Goal: Task Accomplishment & Management: Use online tool/utility

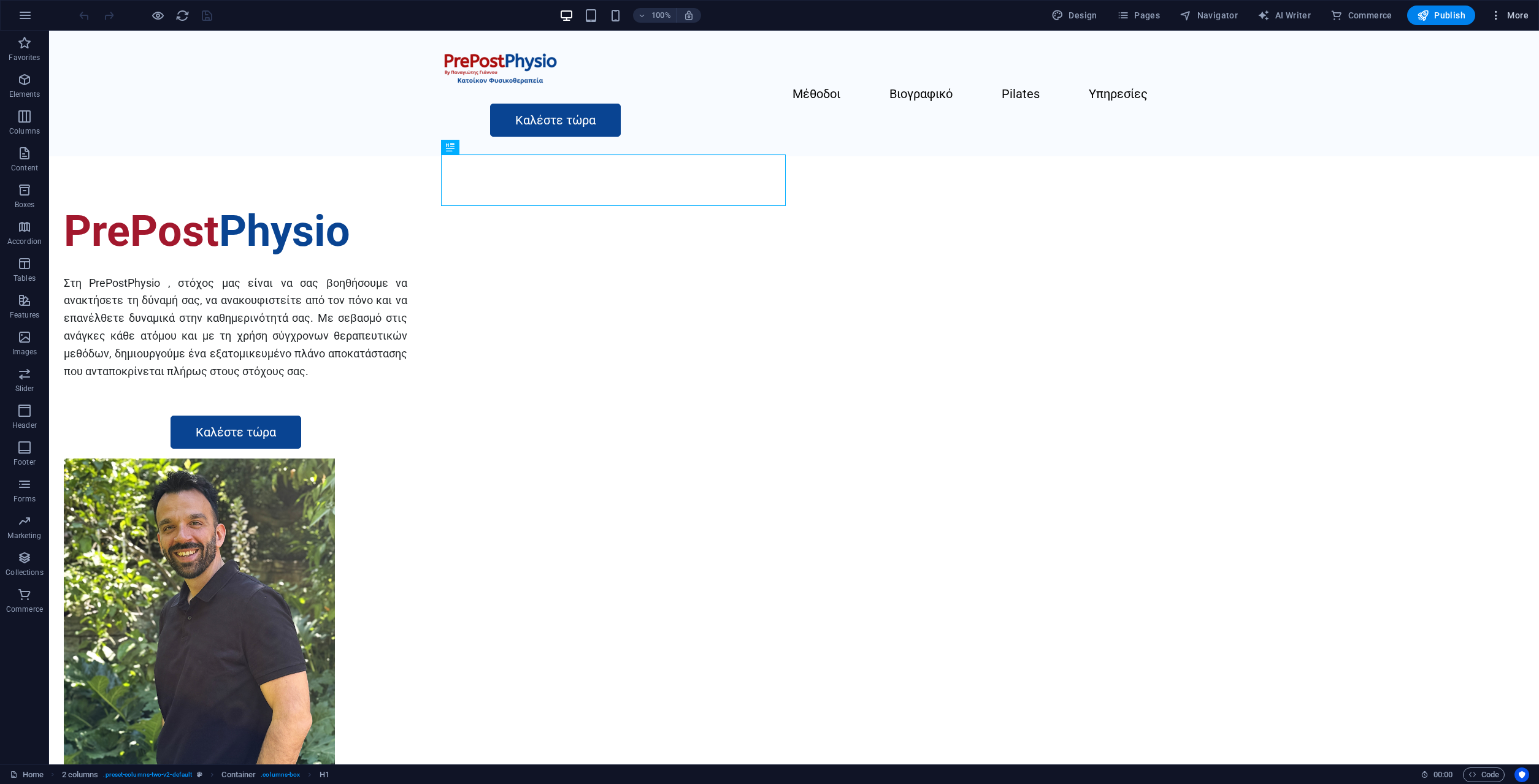
click at [1517, 18] on span "More" at bounding box center [1509, 16] width 38 height 12
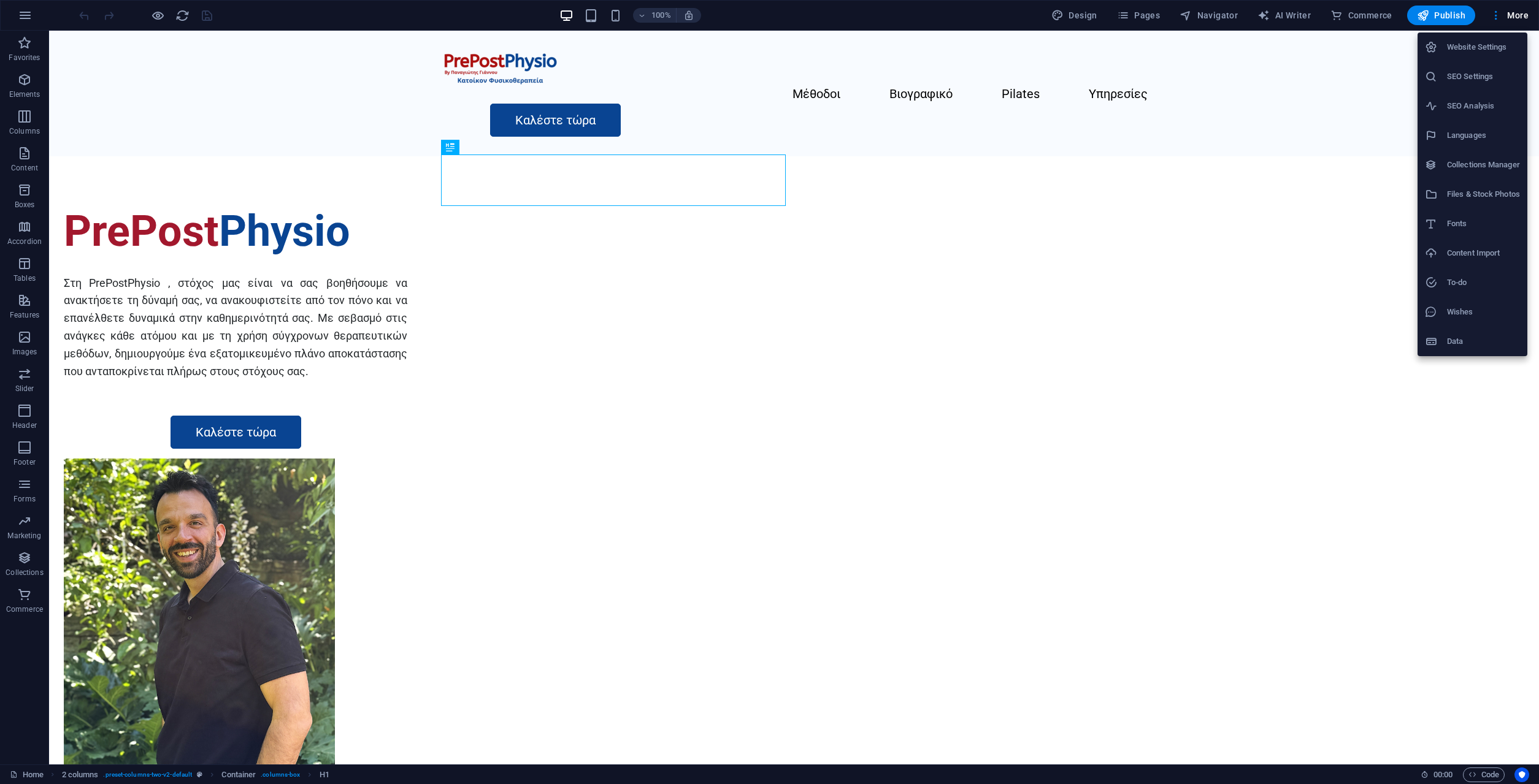
click at [1480, 76] on h6 "SEO Settings" at bounding box center [1484, 77] width 73 height 15
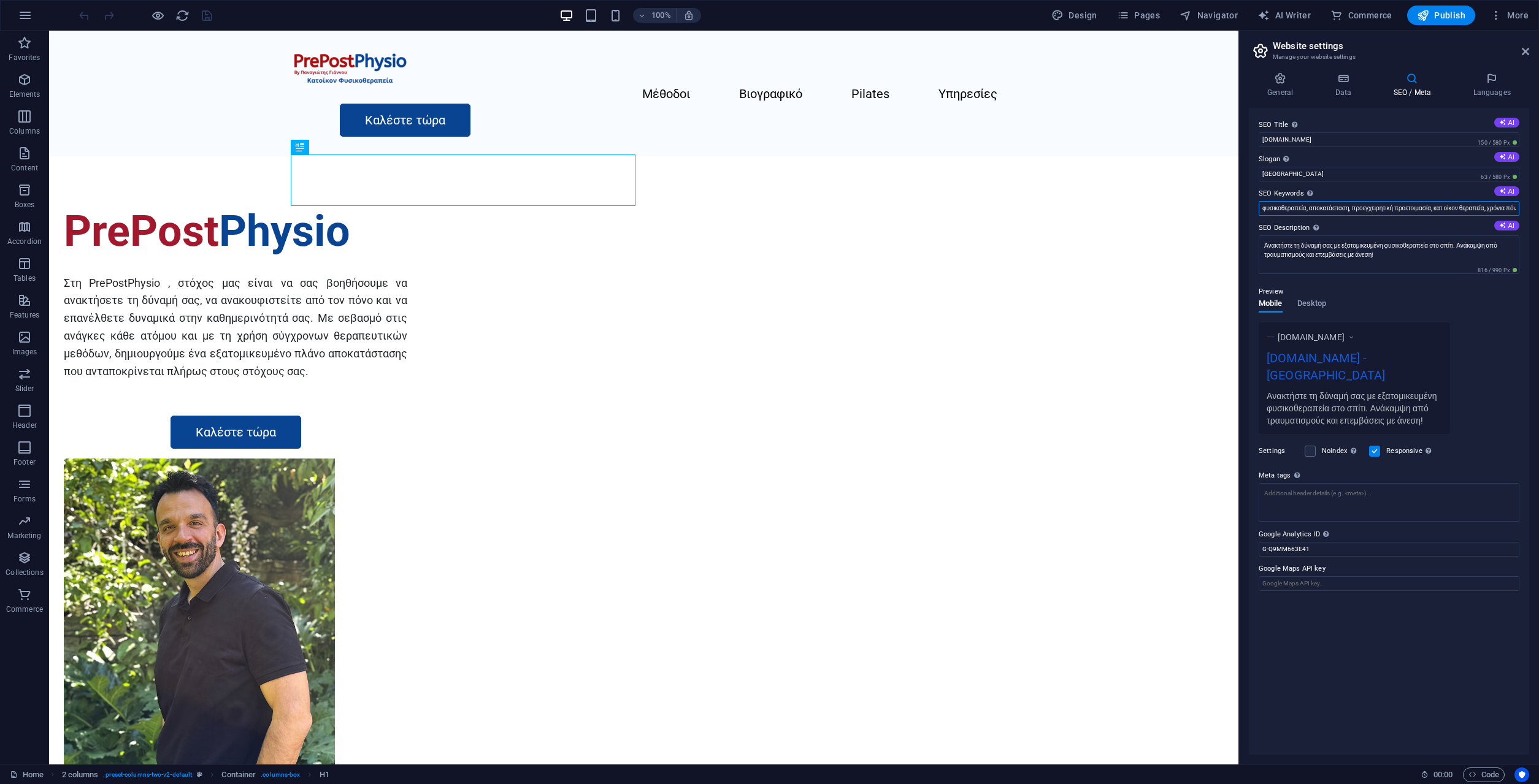
drag, startPoint x: 1424, startPoint y: 208, endPoint x: 1490, endPoint y: 207, distance: 66.0
click at [1490, 207] on input "φυσικοθεραπεία, αποκατάσταση, προεγχειρητική προετοιμασία, κατ οίκον θεραπεία, …" at bounding box center [1389, 208] width 261 height 15
drag, startPoint x: 1497, startPoint y: 207, endPoint x: 1516, endPoint y: 203, distance: 19.4
click at [1519, 203] on input "φυσικοθεραπεία, αποκατάσταση, προεγχειρητική προετοιμασία, κατ οίκον θεραπεία, …" at bounding box center [1389, 208] width 261 height 15
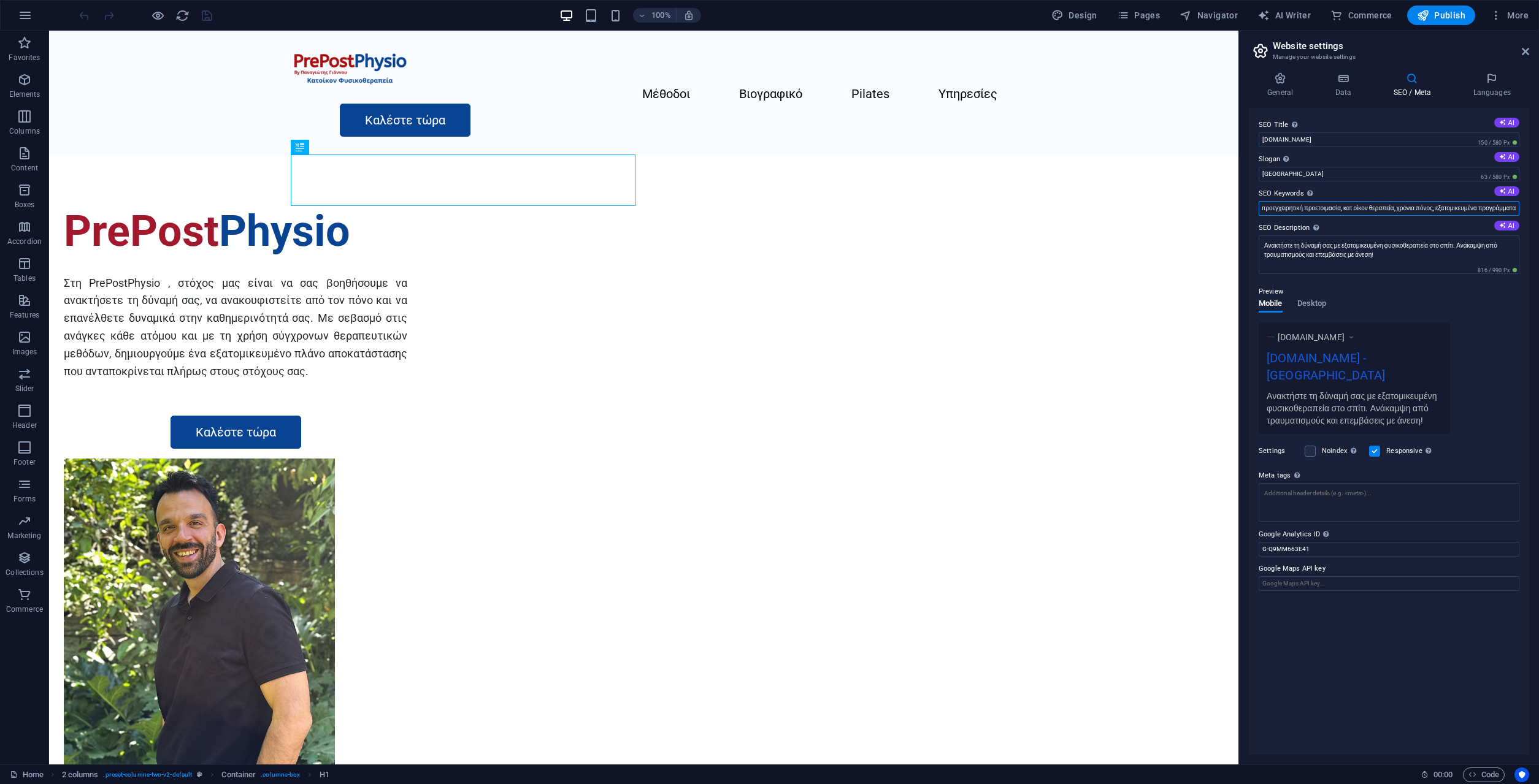
click at [1473, 203] on input "φυσικοθεραπεία, αποκατάσταση, προεγχειρητική προετοιμασία, κατ οίκον θεραπεία, …" at bounding box center [1389, 208] width 261 height 15
click at [1517, 205] on input "φυσικοθεραπεία, αποκατάσταση, προεγχειρητική προετοιμασία, κατ οίκον θεραπεία, …" at bounding box center [1389, 208] width 261 height 15
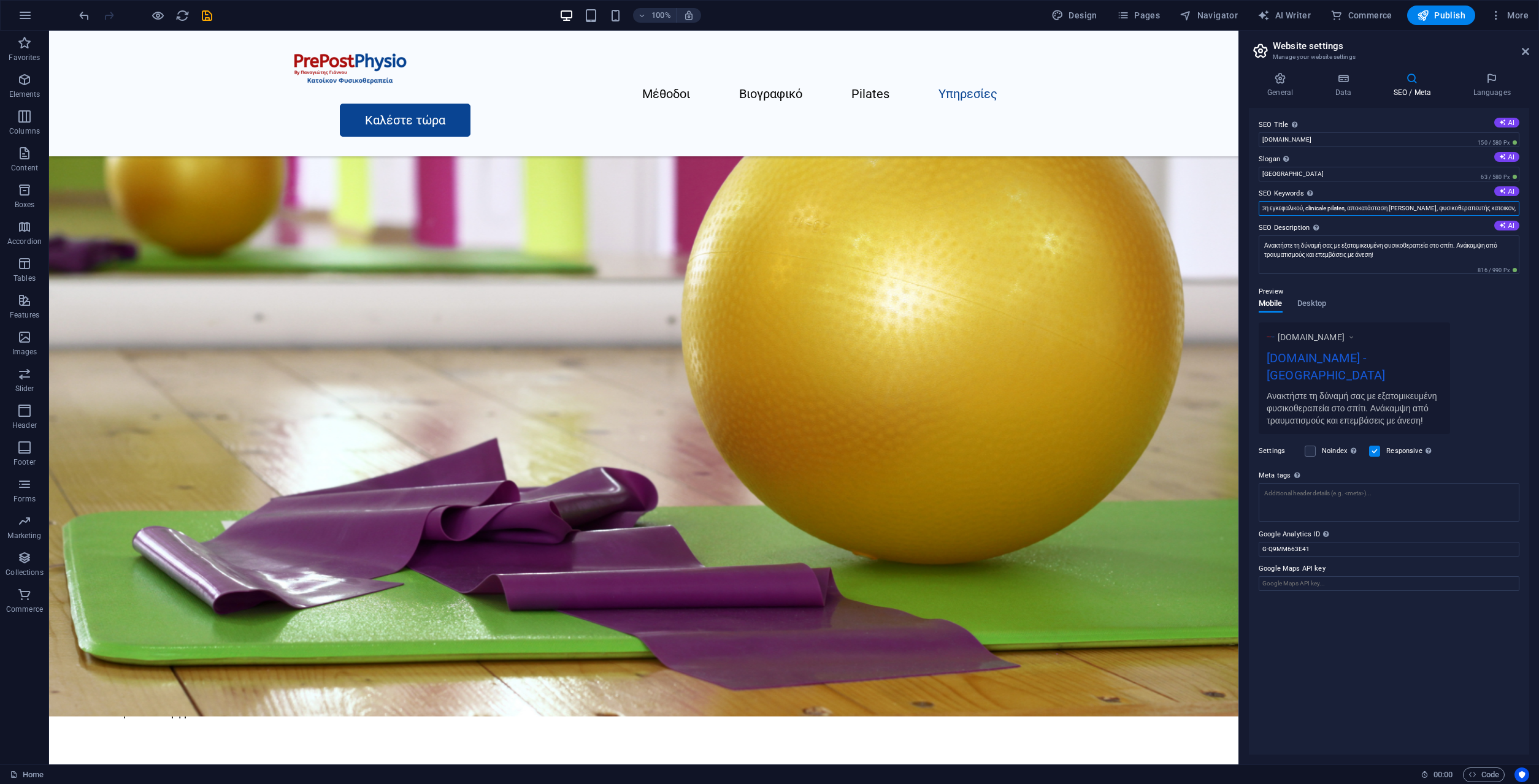
scroll to position [0, 398]
drag, startPoint x: 405, startPoint y: 246, endPoint x: 658, endPoint y: 240, distance: 253.1
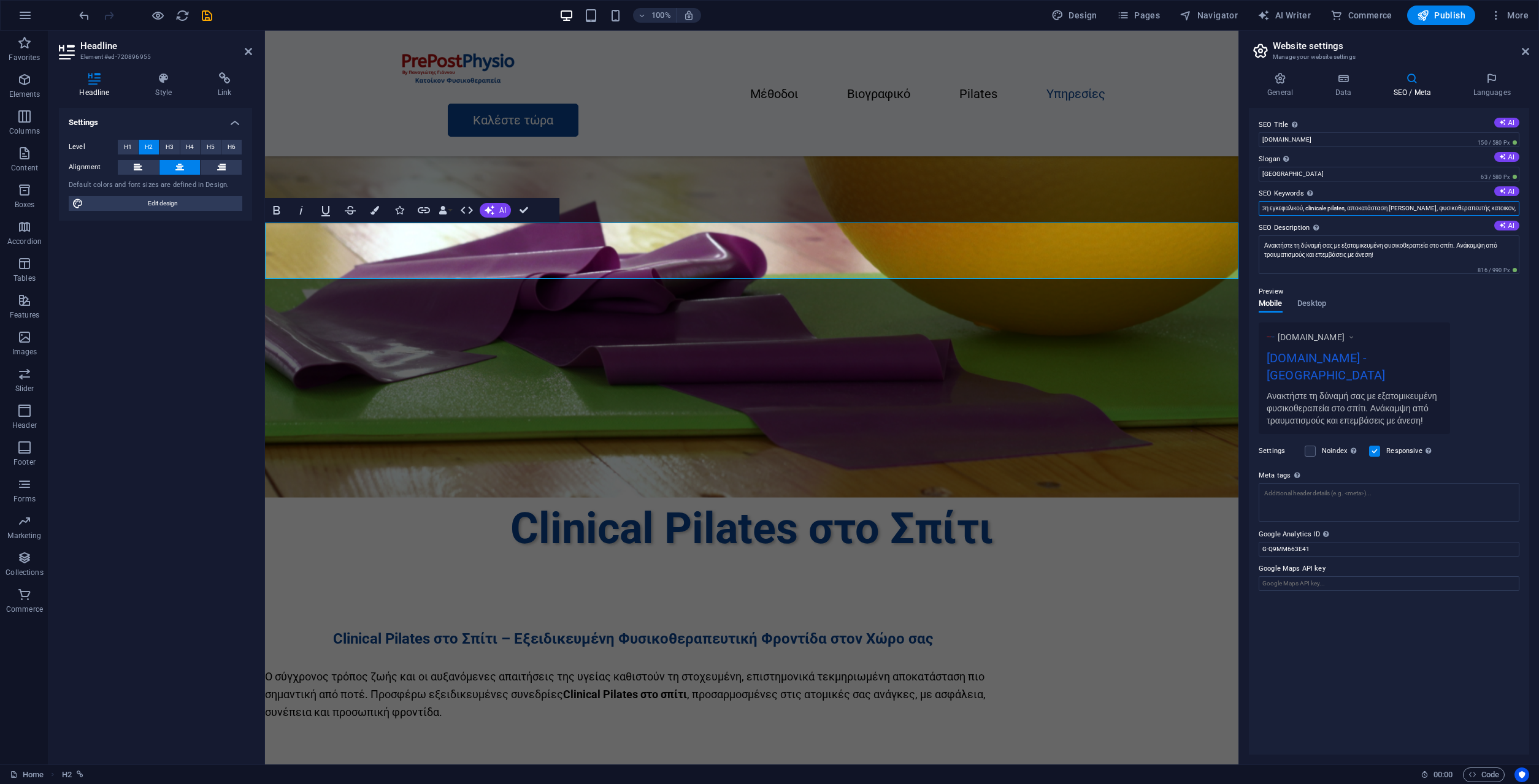
click at [1497, 203] on input "φυσικοθεραπεία, αποκατάσταση, προεγχειρητική προετοιμασία, κατ οίκον θεραπεία, …" at bounding box center [1389, 208] width 261 height 15
click at [1516, 207] on input "φυσικοθεραπεία, αποκατάσταση, προεγχειρητική προετοιμασία, κατ οίκον θεραπεία, …" at bounding box center [1389, 208] width 261 height 15
paste input "Yπηρεσίες Φυσικοθεραπείας"
click at [1497, 350] on div "[DOMAIN_NAME] [DOMAIN_NAME] - [GEOGRAPHIC_DATA] τη δύναμή σας με εξατομικευμένη…" at bounding box center [1389, 378] width 261 height 112
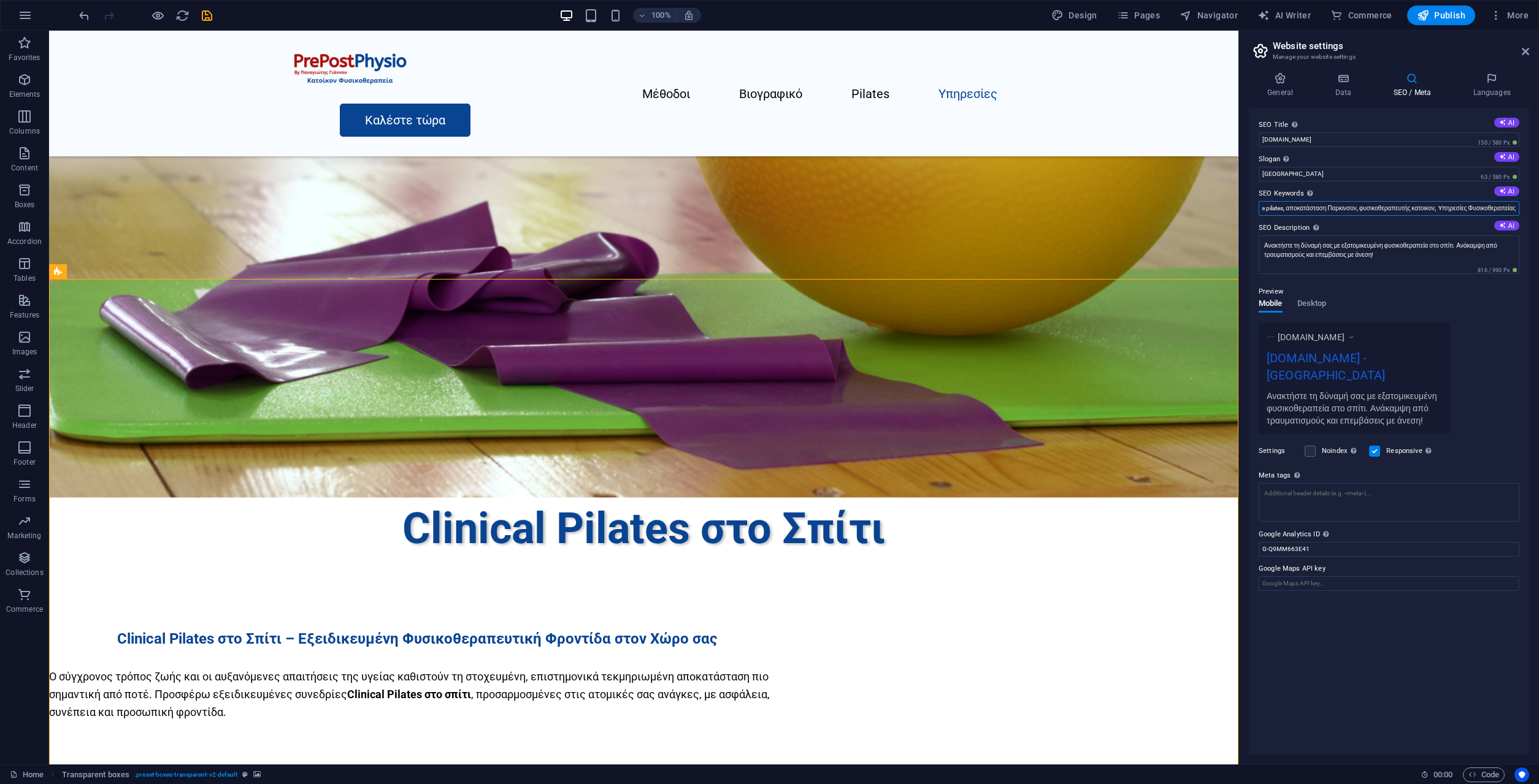
click at [1512, 207] on input "φυσικοθεραπεία, αποκατάσταση, προεγχειρητική προετοιμασία, κατ οίκον θεραπεία, …" at bounding box center [1389, 208] width 261 height 15
click at [1516, 212] on input "φυσικοθεραπεία, αποκατάσταση, προεγχειρητική προετοιμασία, κατ οίκον θεραπεία, …" at bounding box center [1389, 208] width 261 height 15
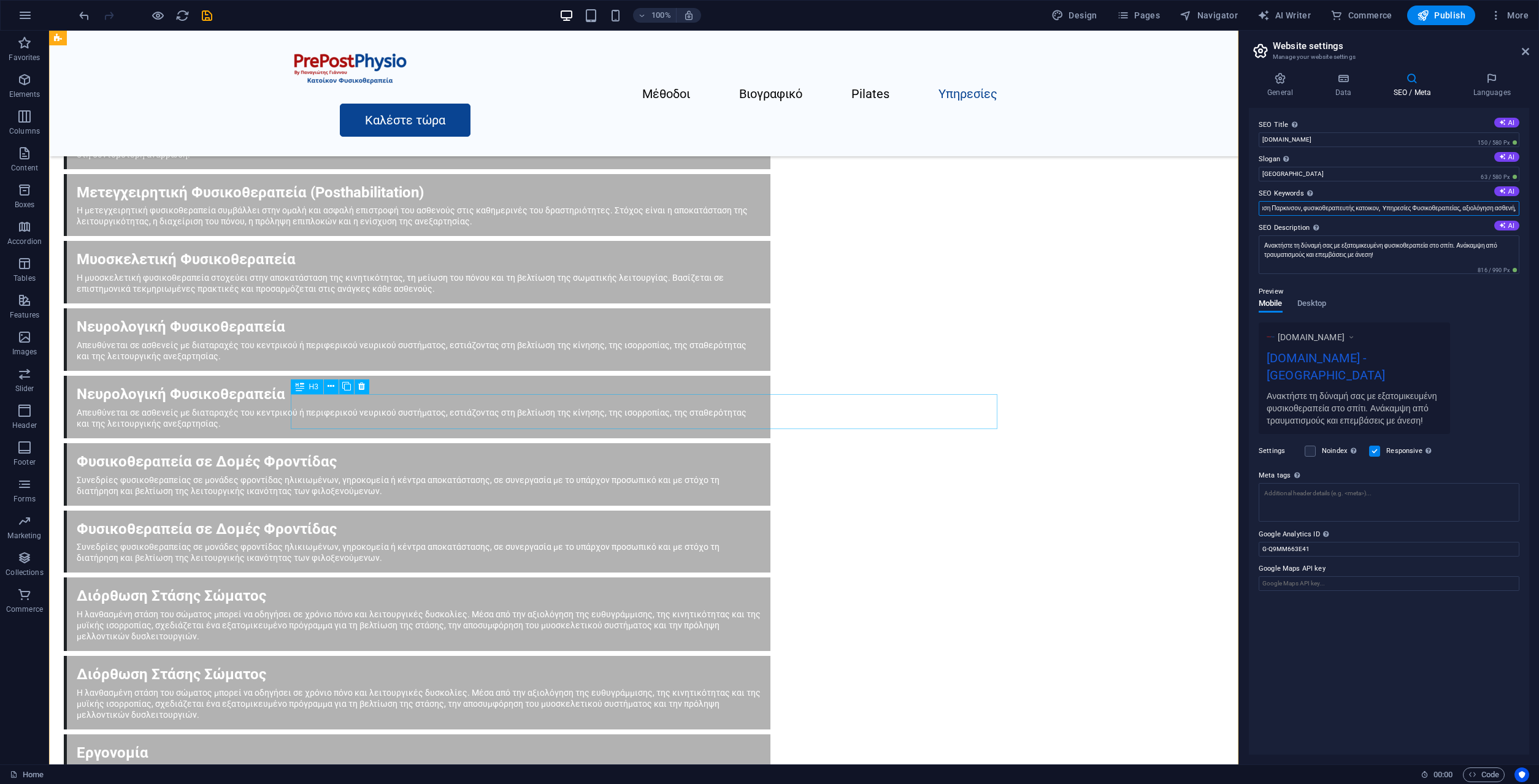
scroll to position [5629, 0]
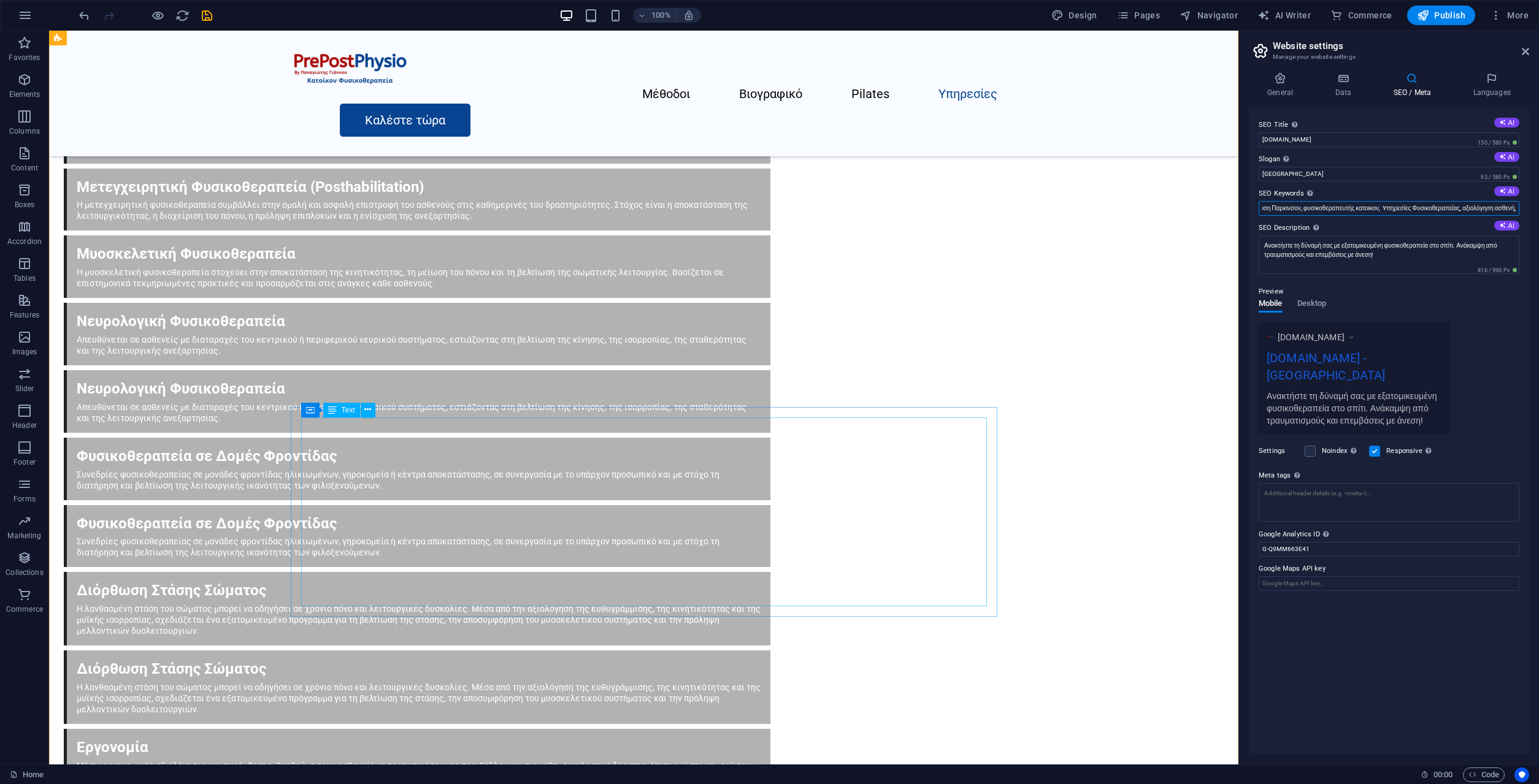
type input "φυσικοθεραπεία, αποκατάσταση, προεγχειρητική προετοιμασία, κατ οίκον θεραπεία, …"
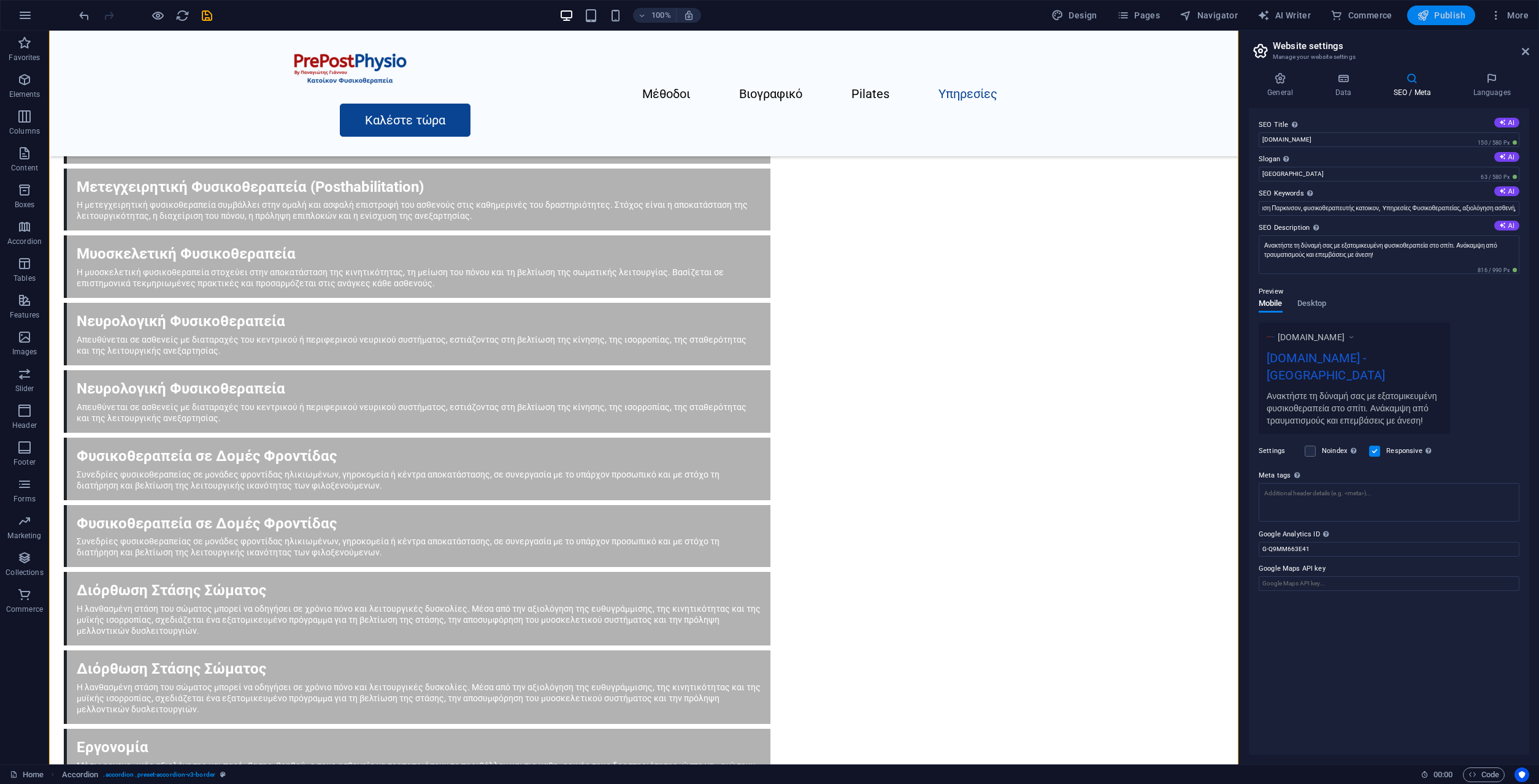
click at [1447, 11] on span "Publish" at bounding box center [1442, 16] width 48 height 12
checkbox input "false"
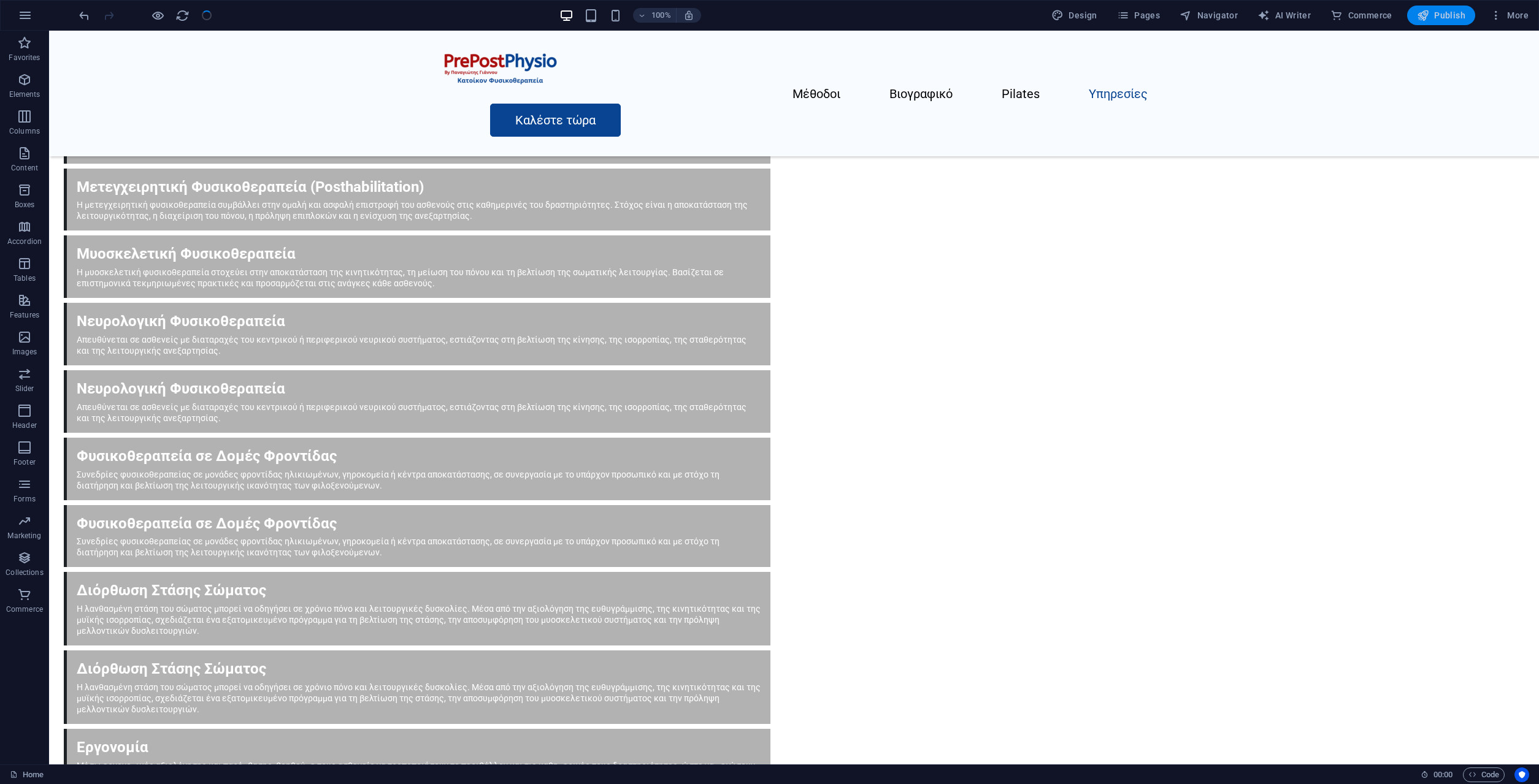
click at [1432, 17] on span "Publish" at bounding box center [1442, 16] width 48 height 12
